Goal: Task Accomplishment & Management: Manage account settings

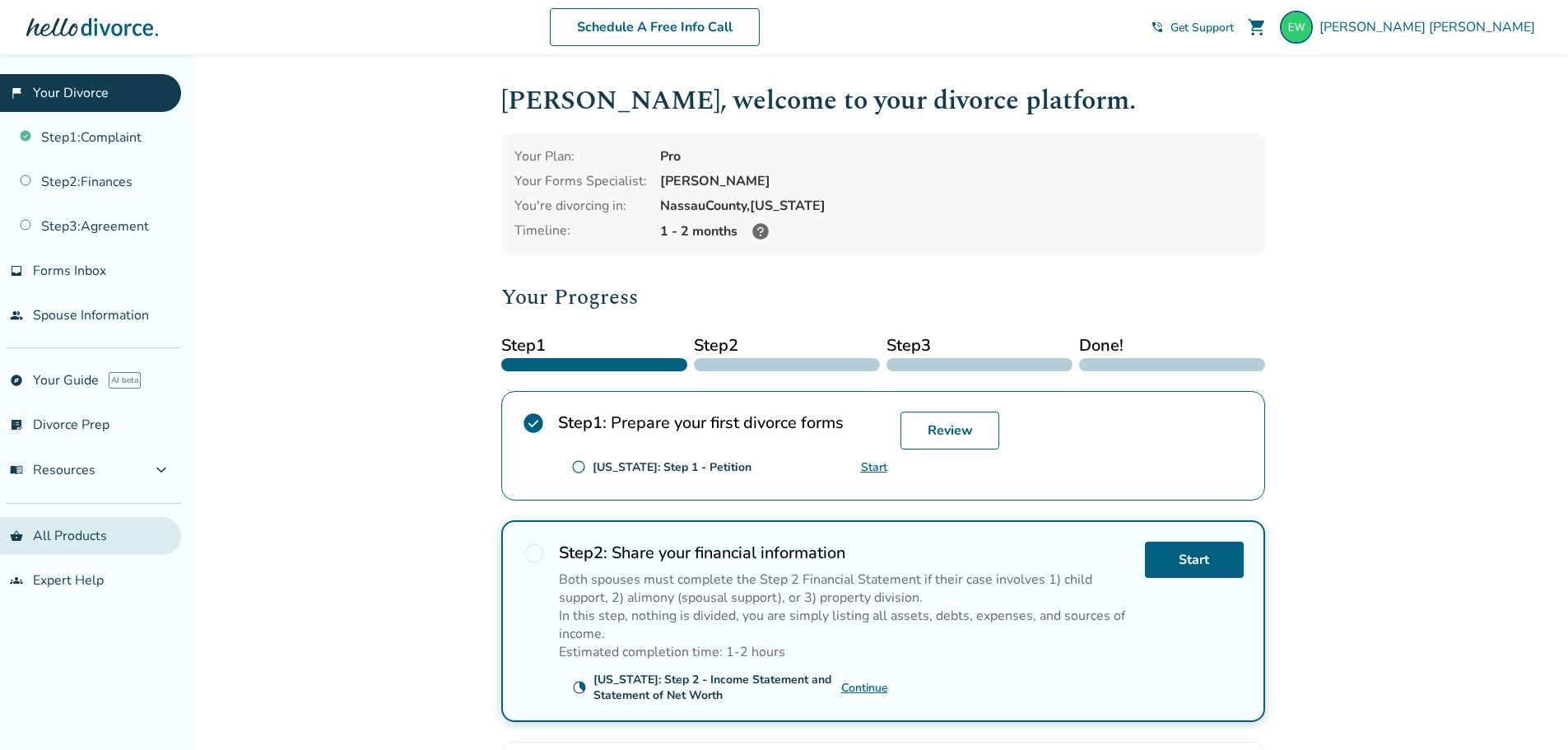
click at [80, 528] on link "shopping_basket All Products" at bounding box center [90, 536] width 181 height 38
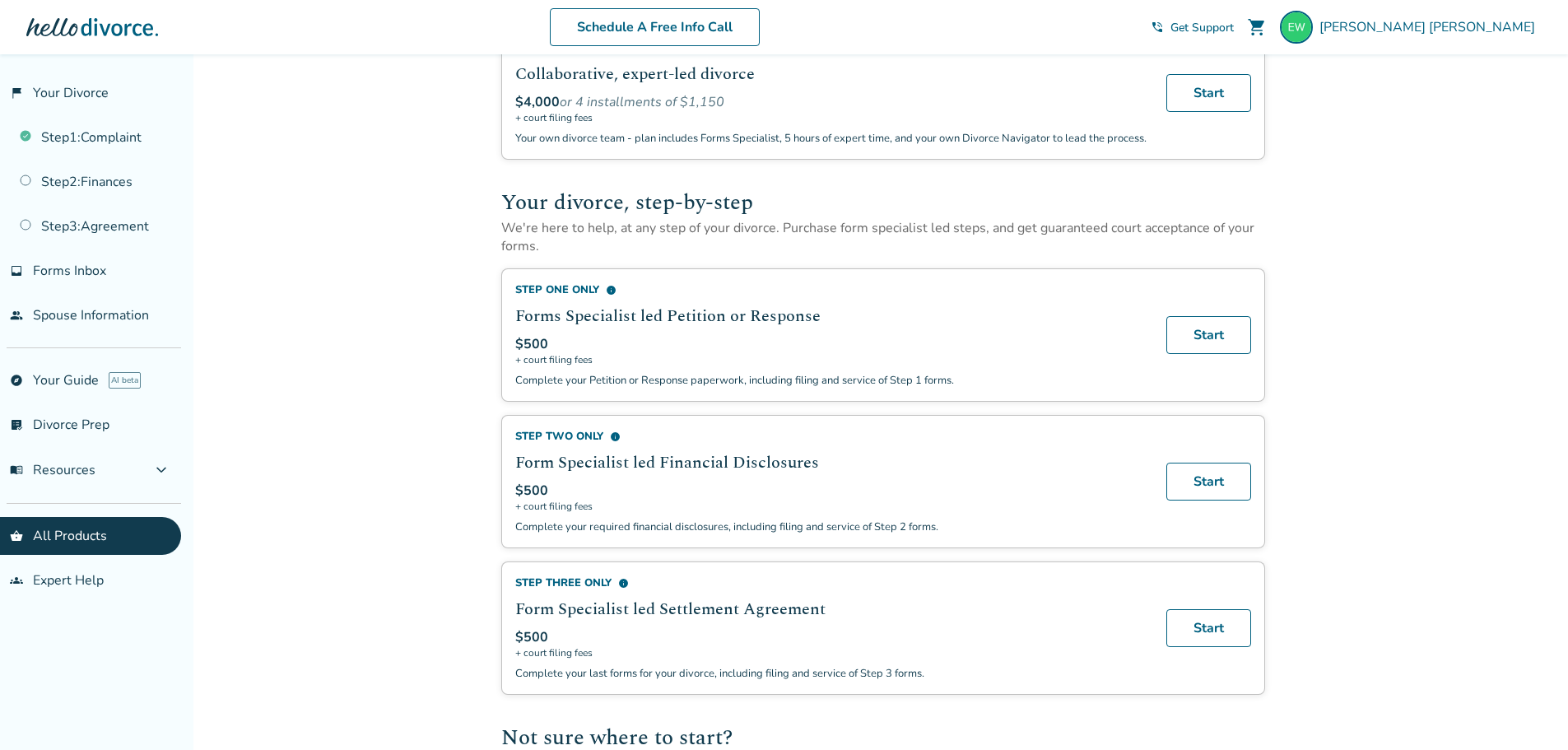
scroll to position [577, 0]
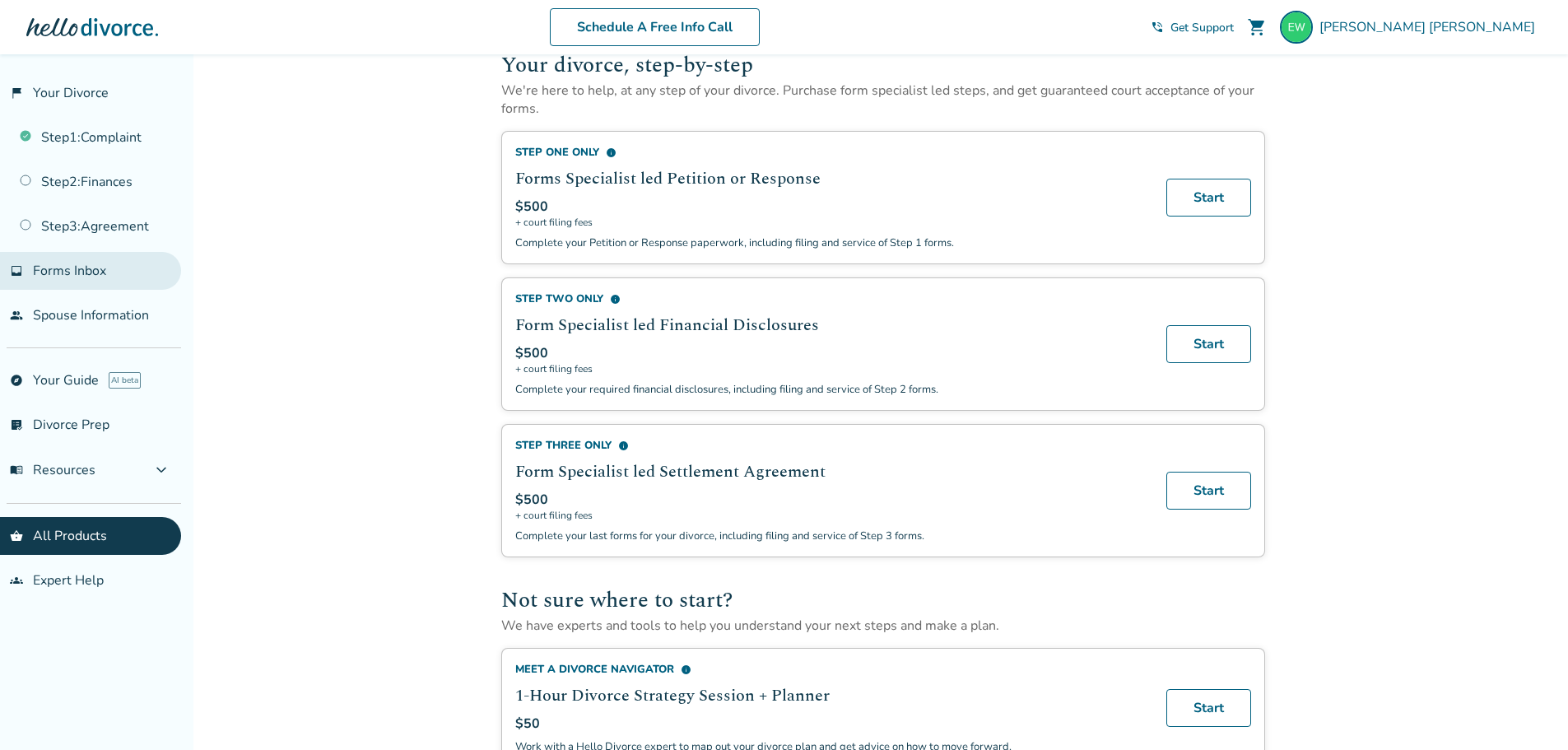
click at [101, 264] on span "Forms Inbox" at bounding box center [69, 270] width 73 height 18
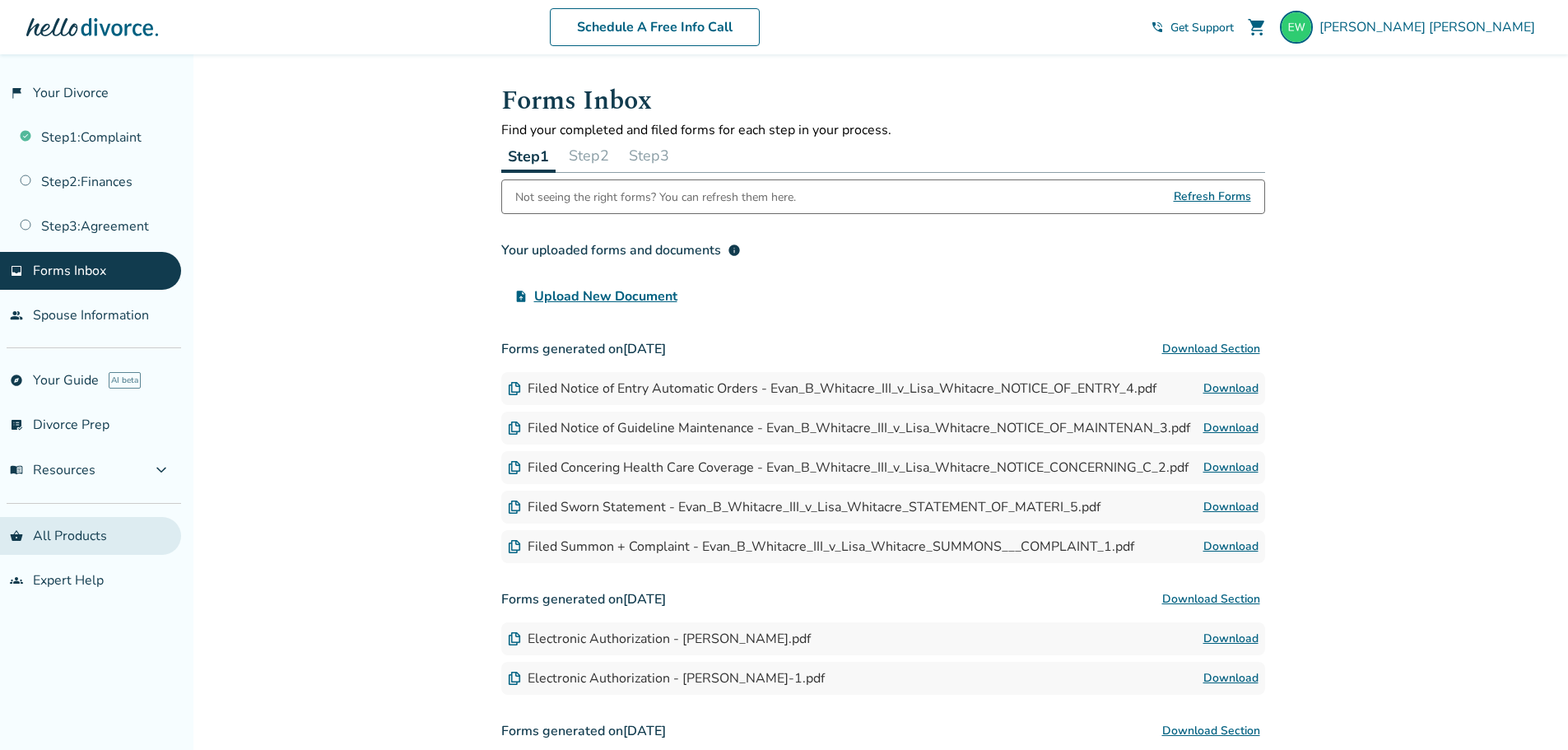
click at [49, 555] on ul "shopping_basket All Products groups Expert Help" at bounding box center [90, 558] width 181 height 83
click at [51, 547] on link "shopping_basket All Products" at bounding box center [90, 536] width 181 height 38
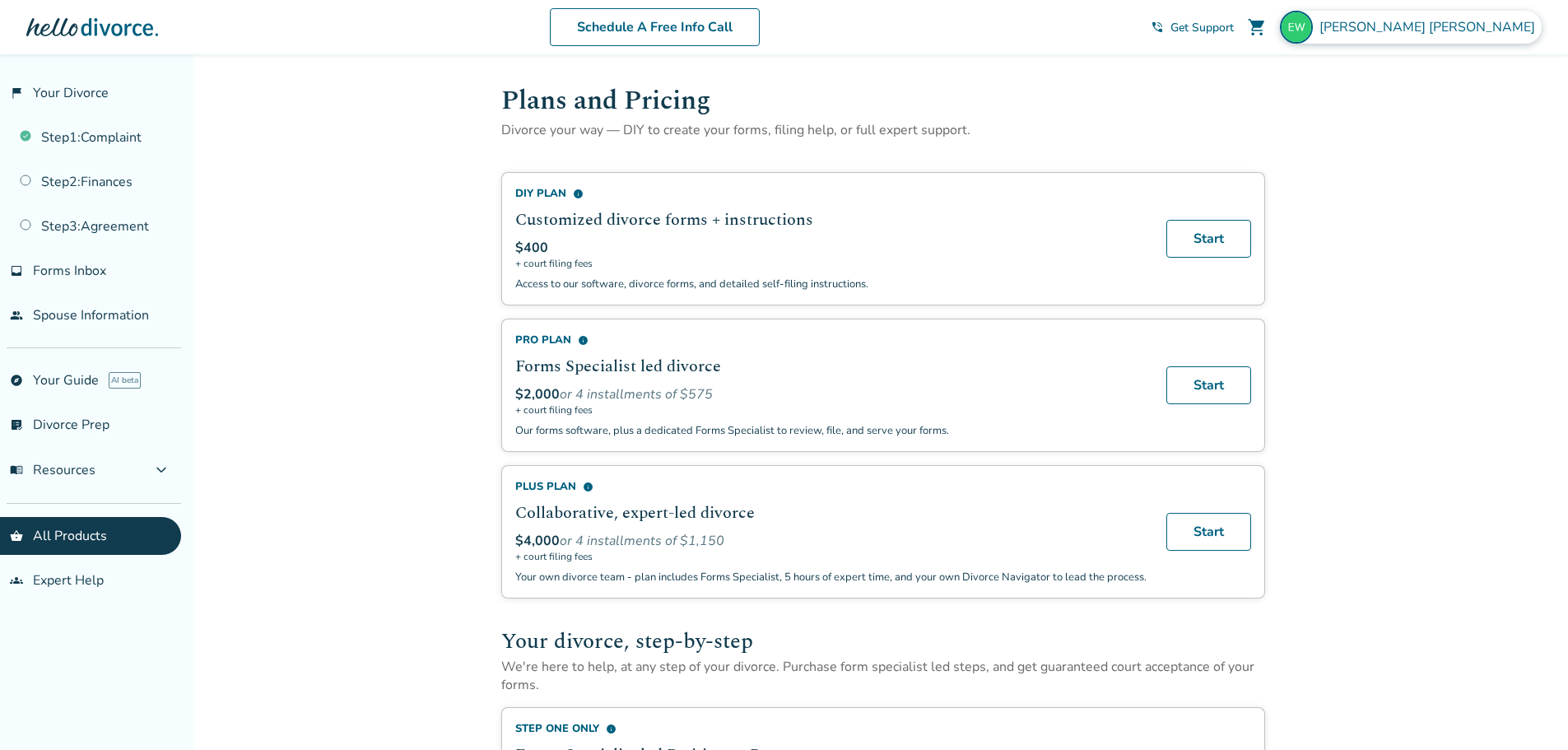
click at [1467, 36] on div "Evan Whitacre" at bounding box center [1410, 27] width 262 height 33
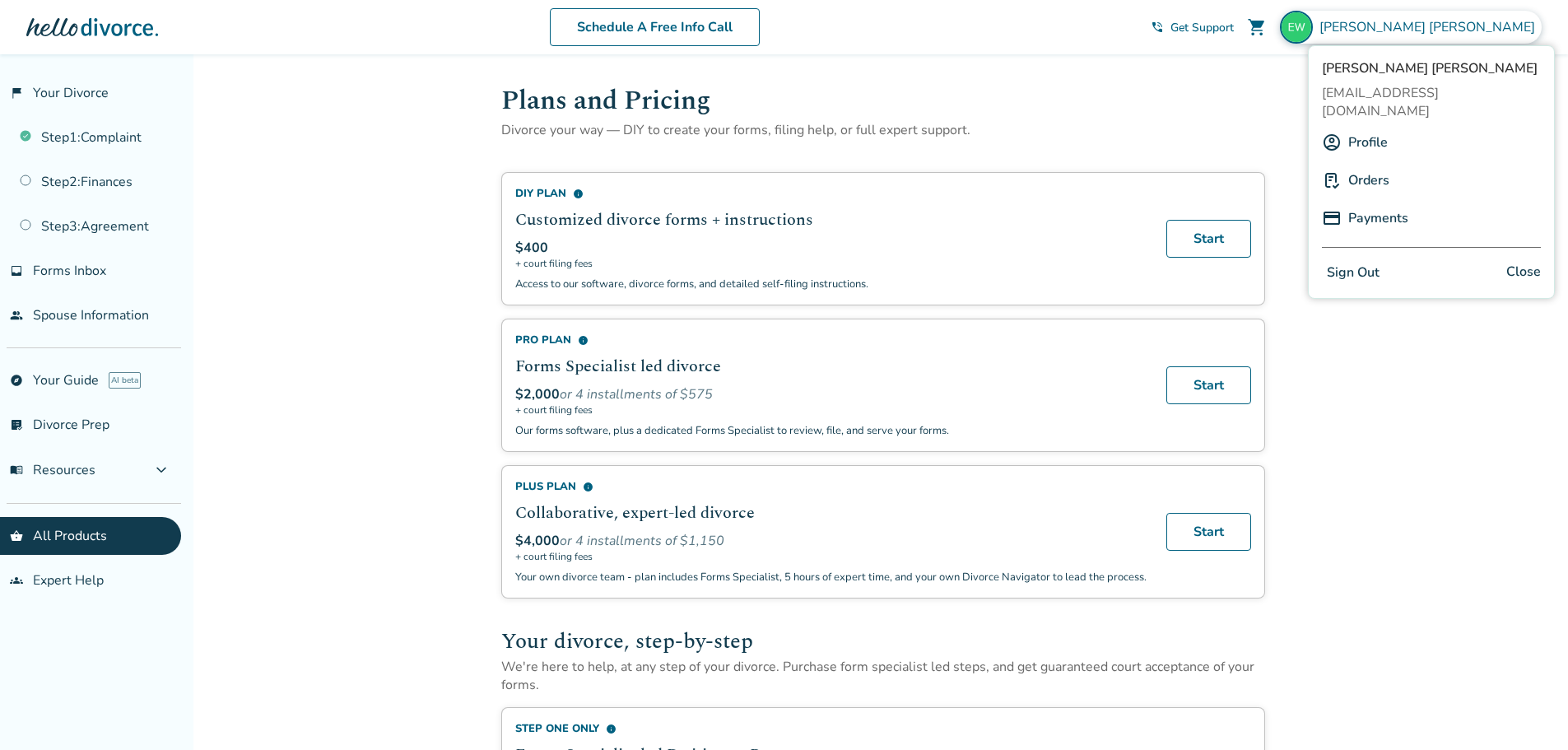
click at [1378, 166] on link "Orders" at bounding box center [1368, 180] width 41 height 31
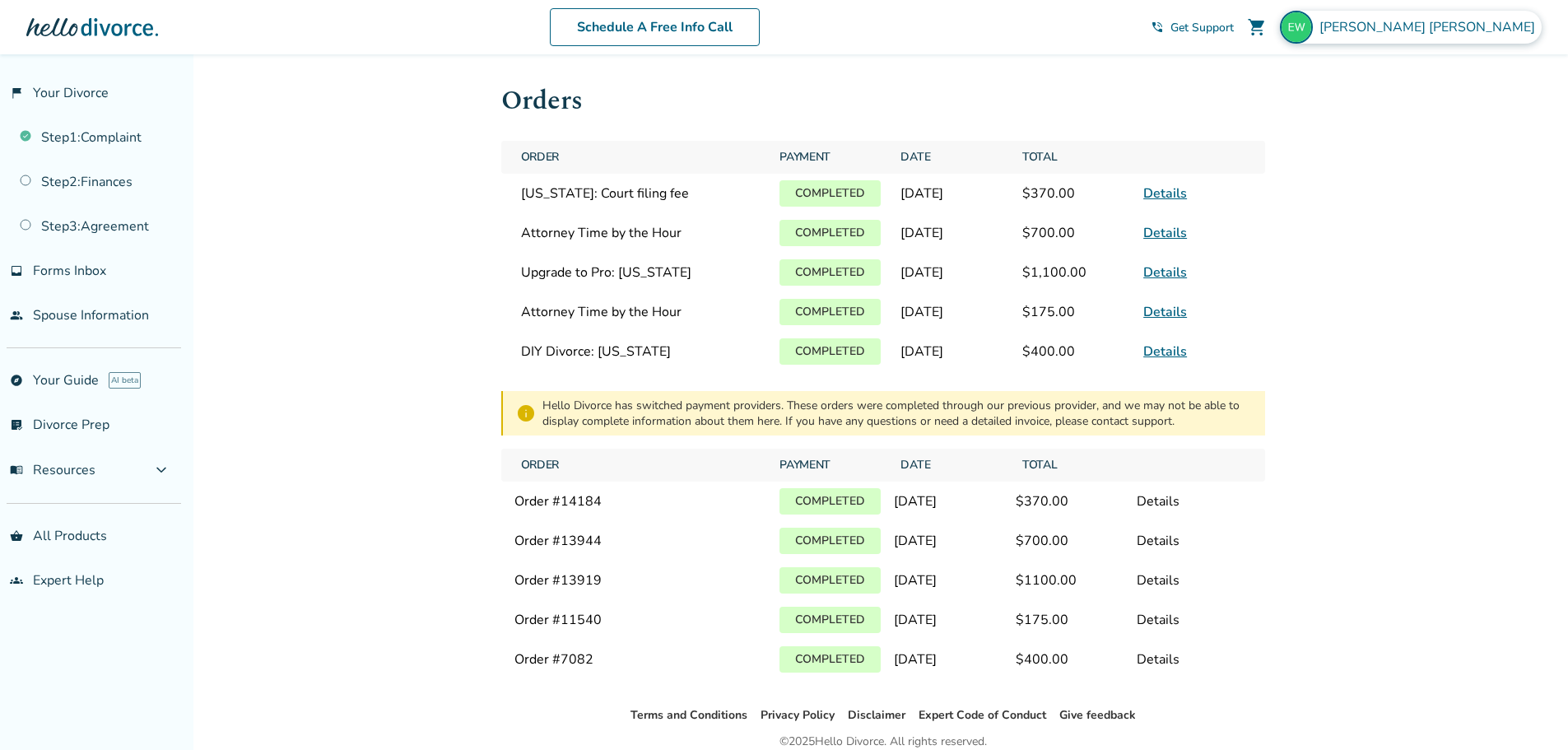
click at [1442, 27] on div "Evan Whitacre" at bounding box center [1410, 27] width 262 height 33
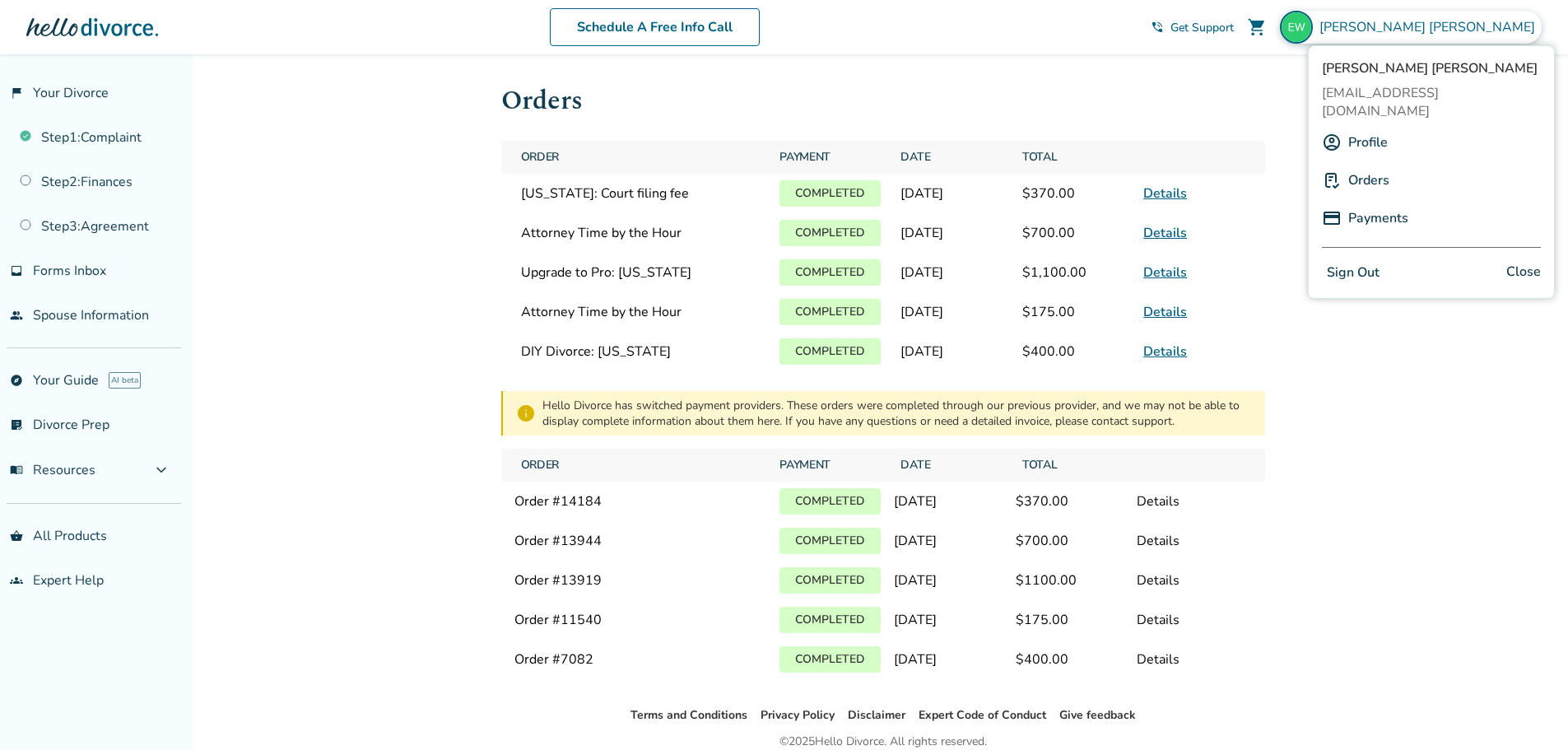
click at [1346, 262] on button "Sign Out" at bounding box center [1354, 272] width 63 height 24
